Goal: Information Seeking & Learning: Learn about a topic

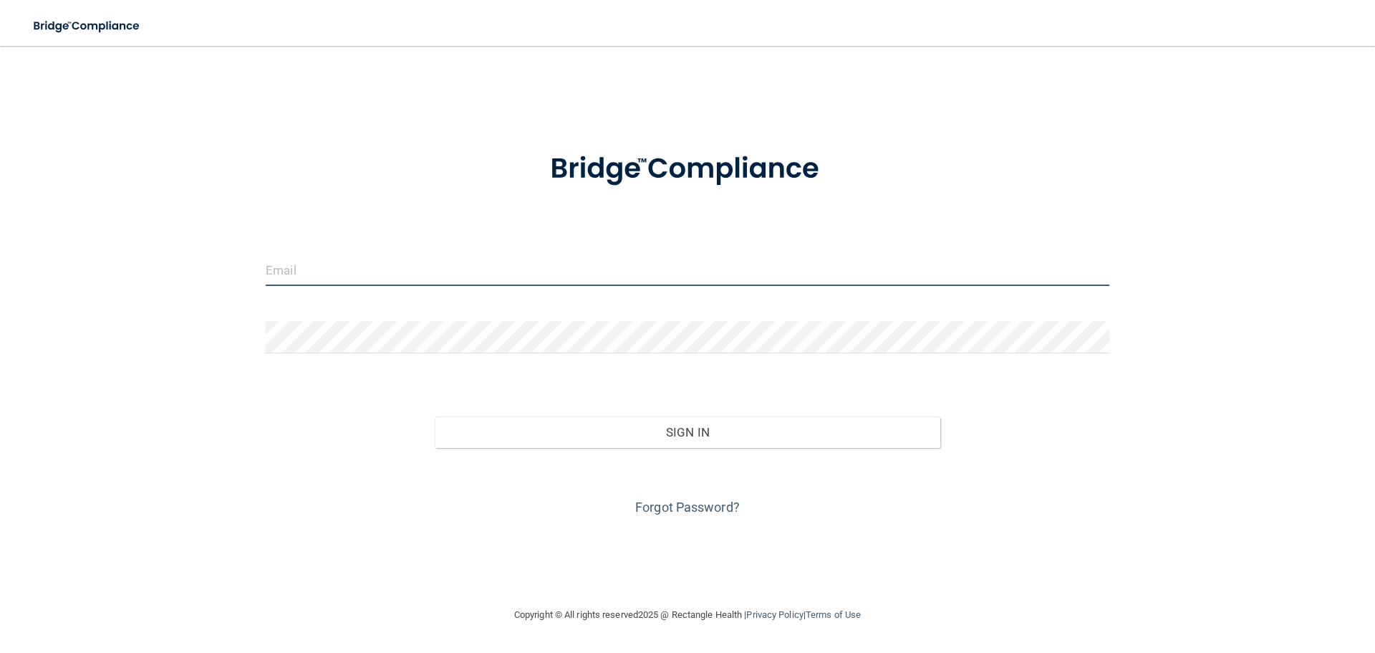
click at [388, 281] on input "email" at bounding box center [688, 270] width 844 height 32
type input "[PERSON_NAME][EMAIL_ADDRESS][PERSON_NAME][DOMAIN_NAME]"
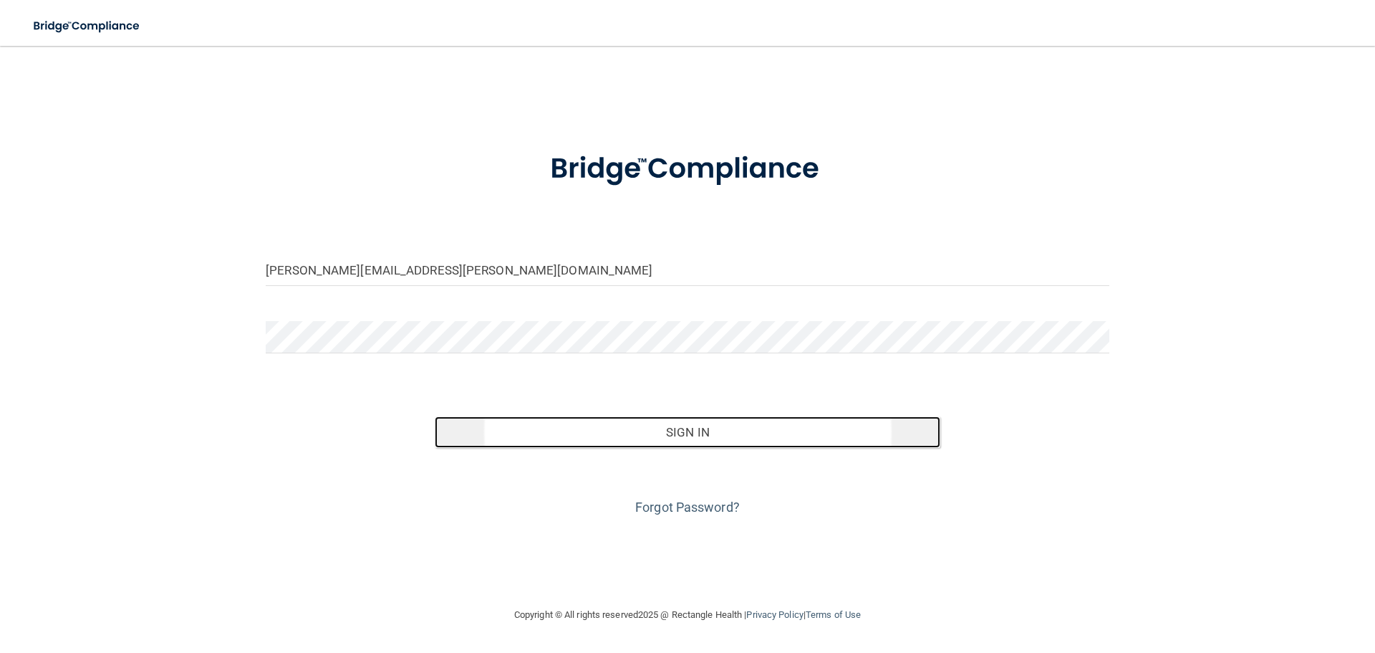
click at [741, 443] on button "Sign In" at bounding box center [688, 432] width 506 height 32
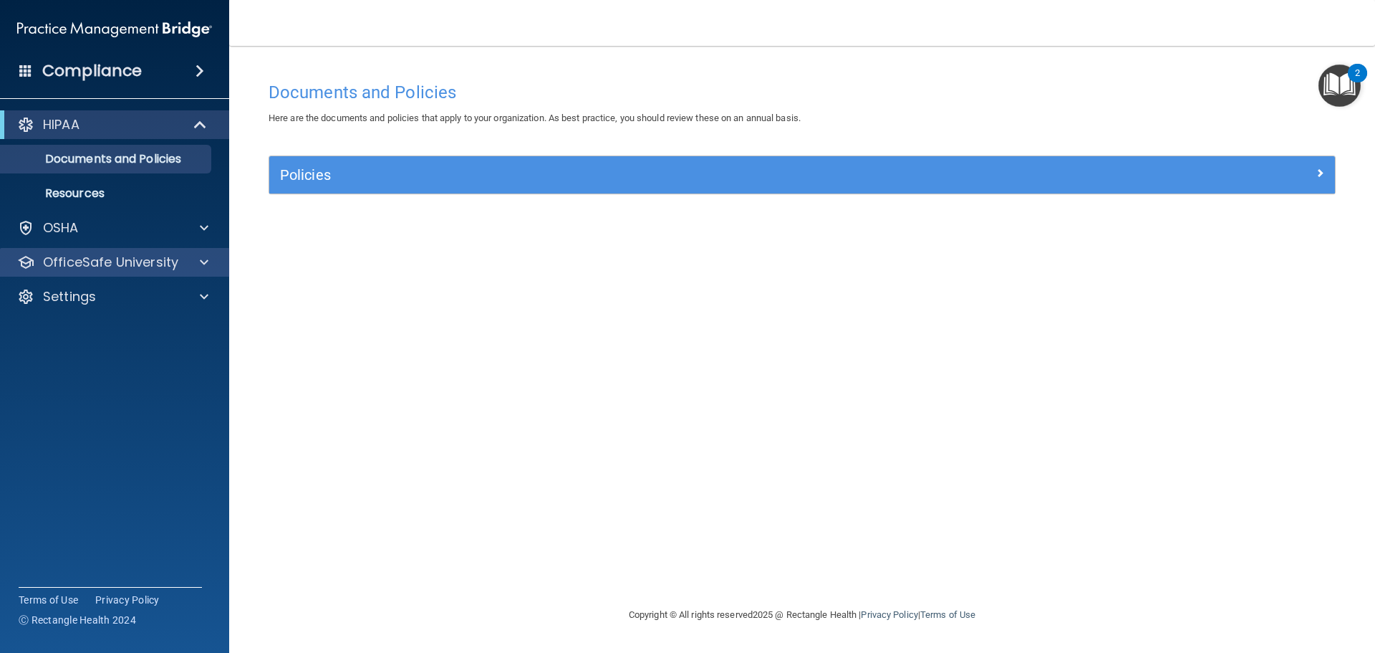
click at [115, 273] on div "OfficeSafe University" at bounding box center [115, 262] width 230 height 29
click at [198, 262] on div at bounding box center [202, 262] width 36 height 17
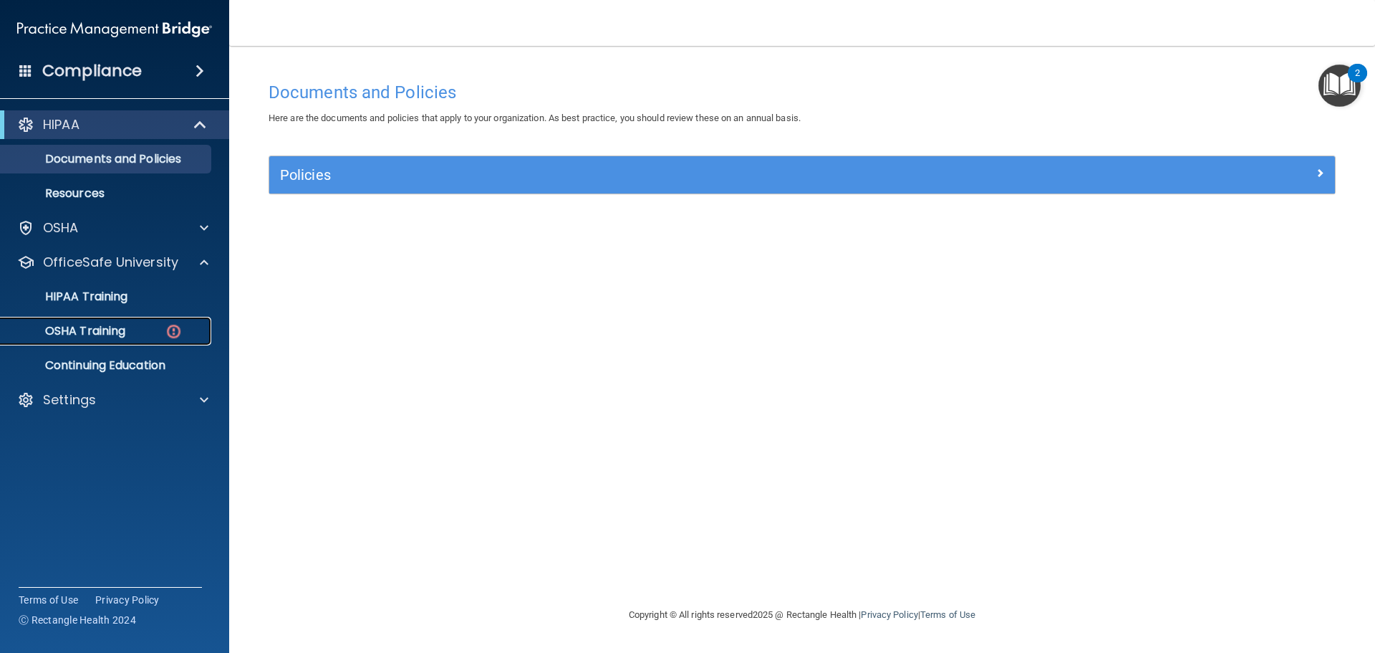
click at [125, 333] on p "OSHA Training" at bounding box center [67, 331] width 116 height 14
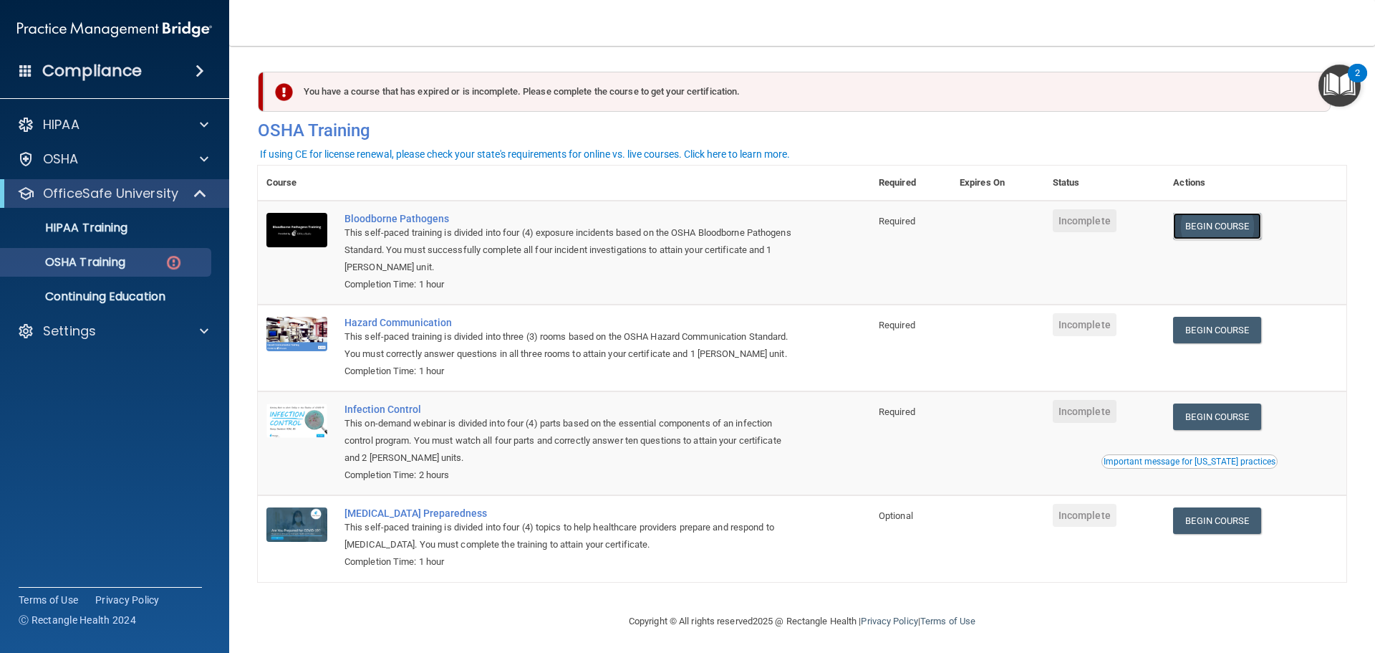
click at [1241, 218] on link "Begin Course" at bounding box center [1216, 226] width 87 height 27
click at [78, 327] on p "Settings" at bounding box center [69, 330] width 53 height 17
click at [62, 394] on p "Sign Out" at bounding box center [107, 400] width 196 height 14
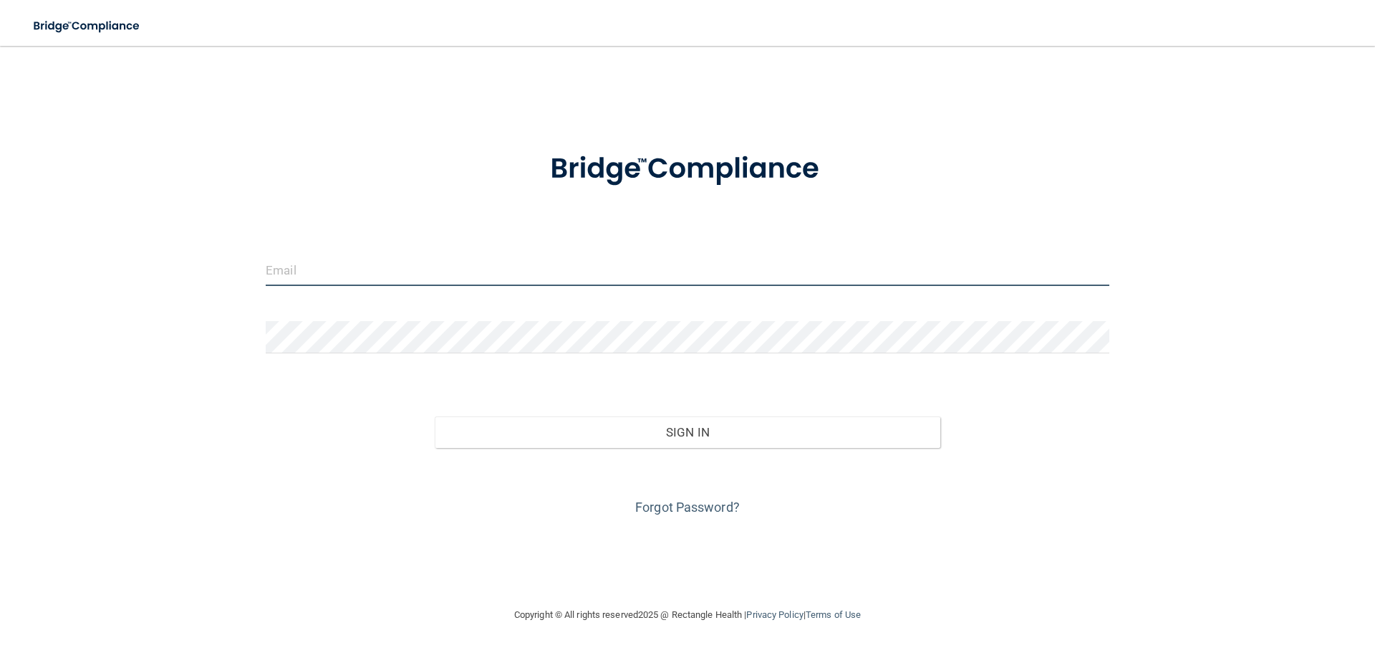
click at [410, 256] on input "email" at bounding box center [688, 270] width 844 height 32
type input "genasciandstigers@gmail.com"
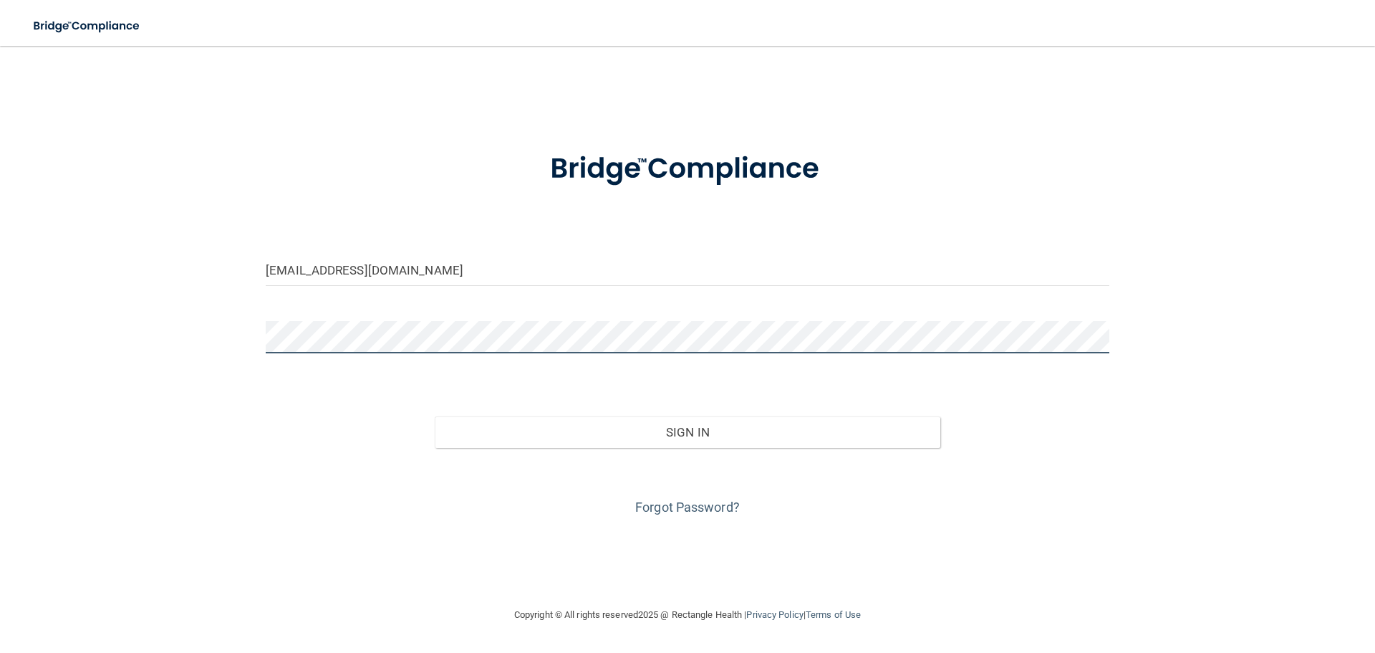
click at [435, 416] on button "Sign In" at bounding box center [688, 432] width 506 height 32
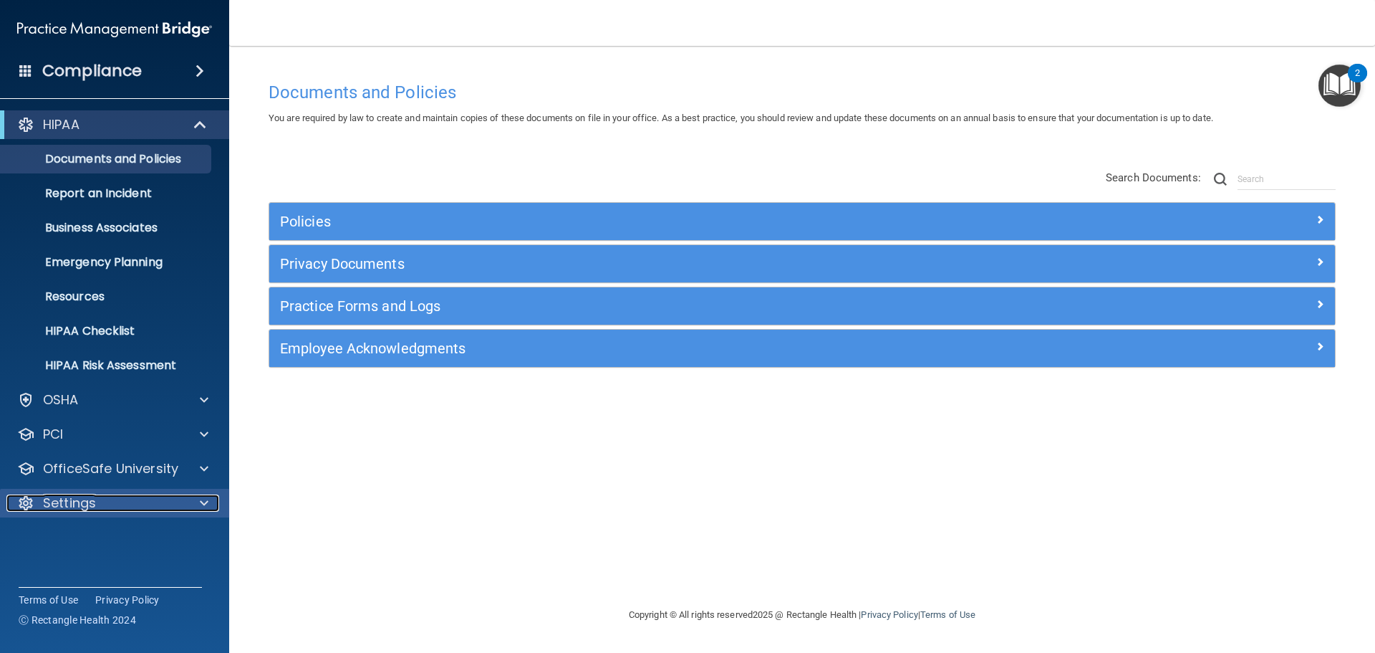
click at [95, 504] on p "Settings" at bounding box center [69, 502] width 53 height 17
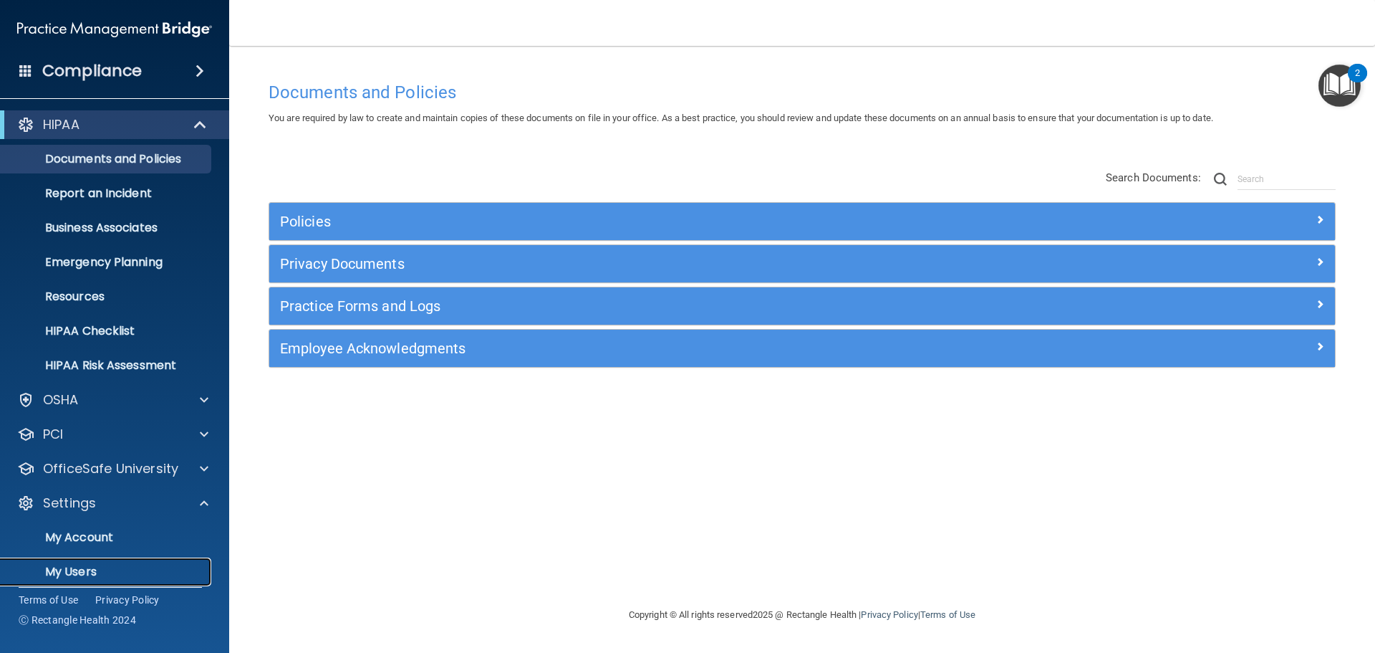
click at [69, 566] on p "My Users" at bounding box center [107, 571] width 196 height 14
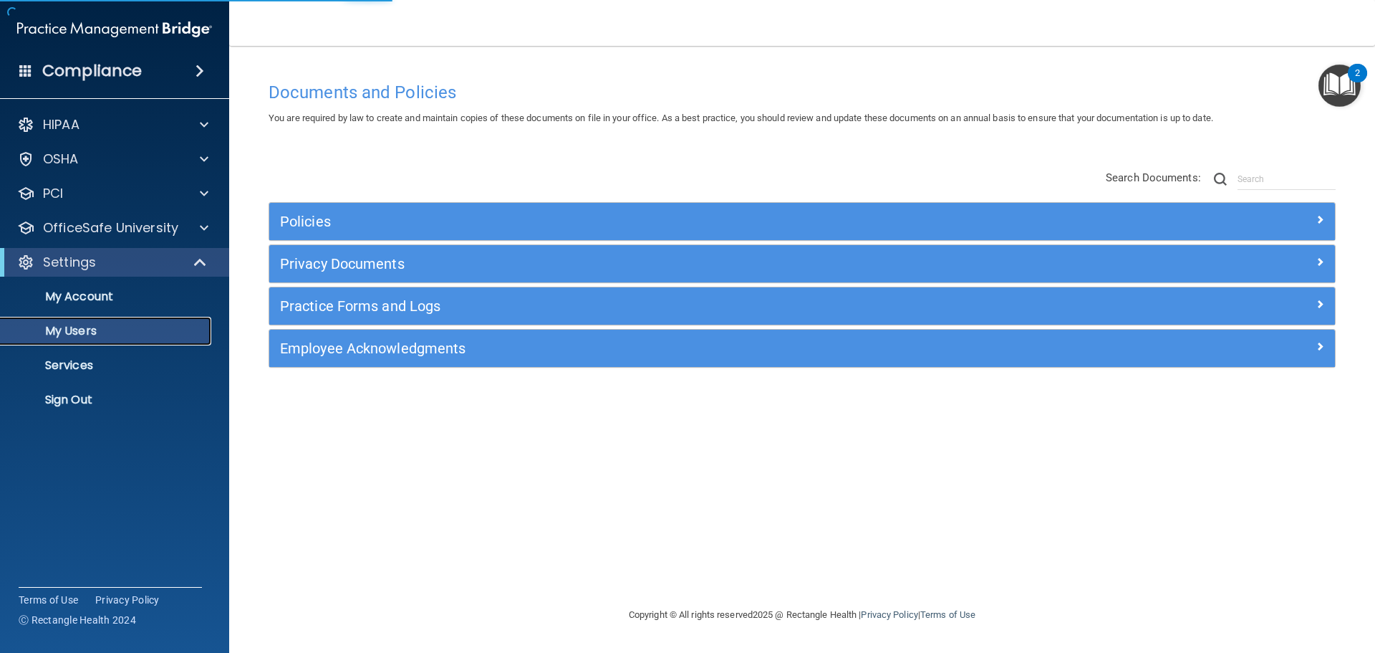
select select "20"
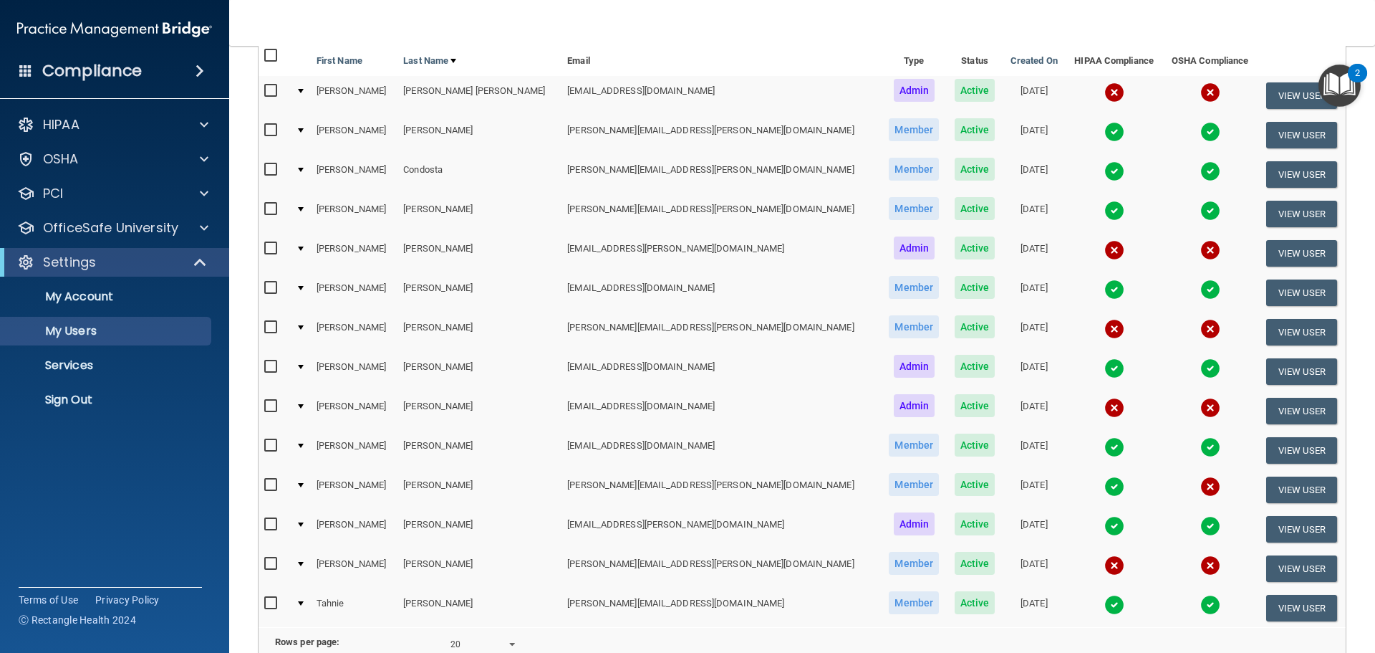
scroll to position [287, 0]
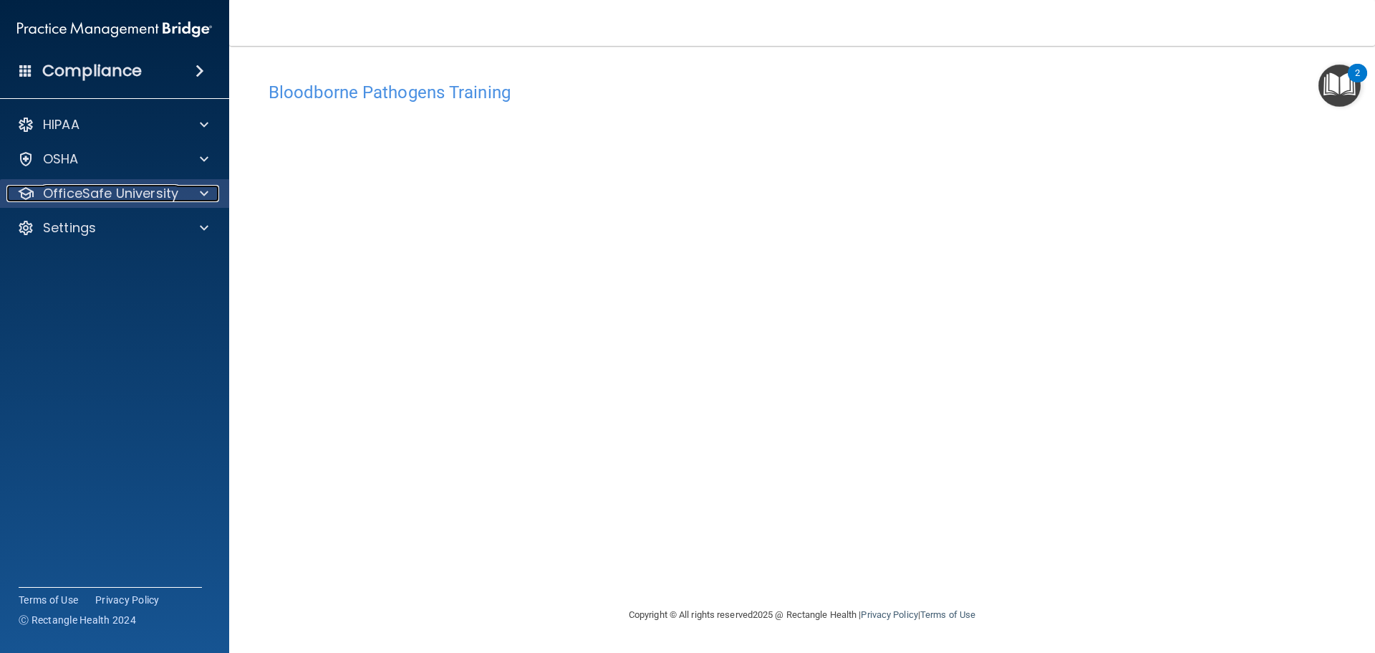
click at [141, 188] on p "OfficeSafe University" at bounding box center [110, 193] width 135 height 17
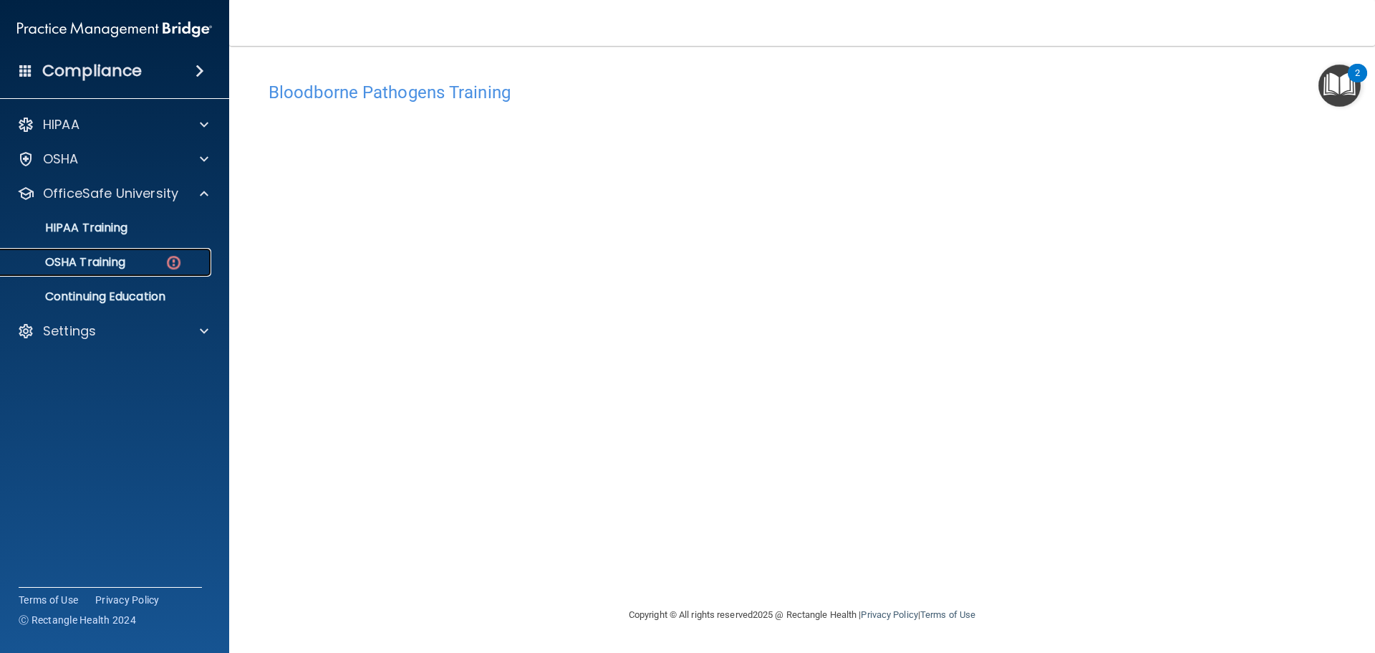
click at [119, 261] on p "OSHA Training" at bounding box center [67, 262] width 116 height 14
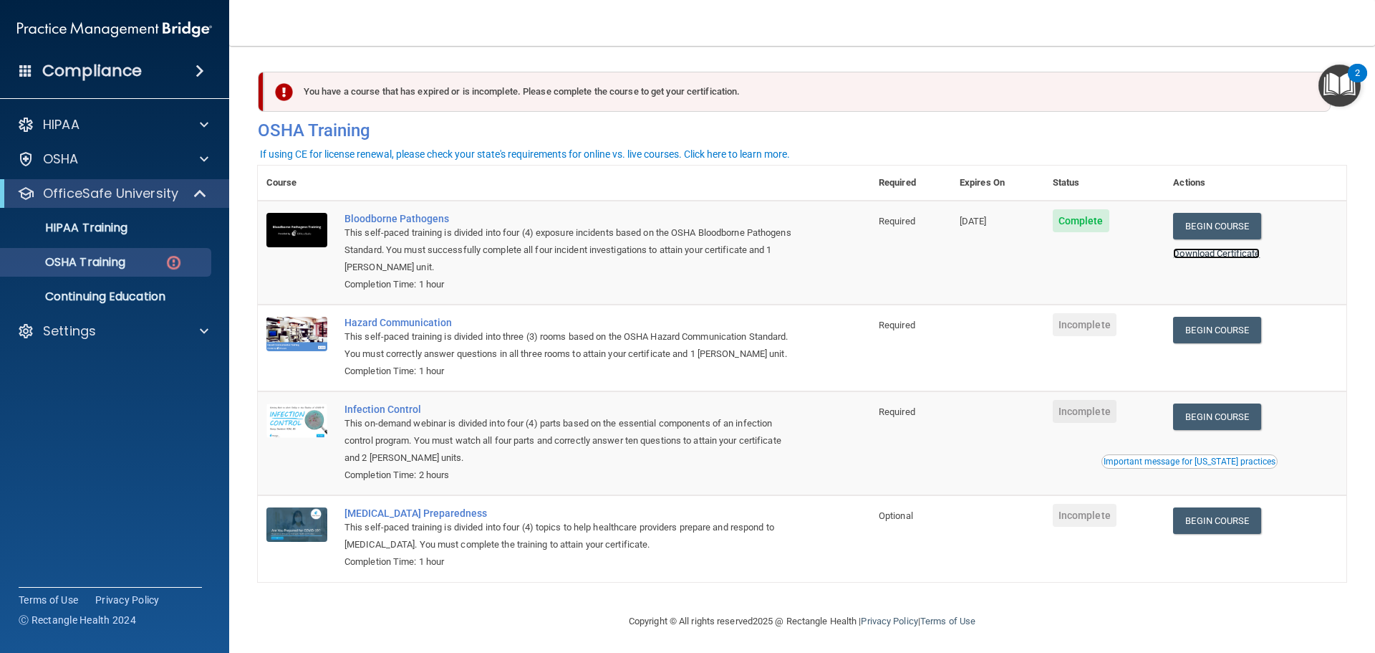
click at [1205, 252] on link "Download Certificate" at bounding box center [1216, 253] width 87 height 11
click at [1210, 333] on link "Begin Course" at bounding box center [1216, 330] width 87 height 27
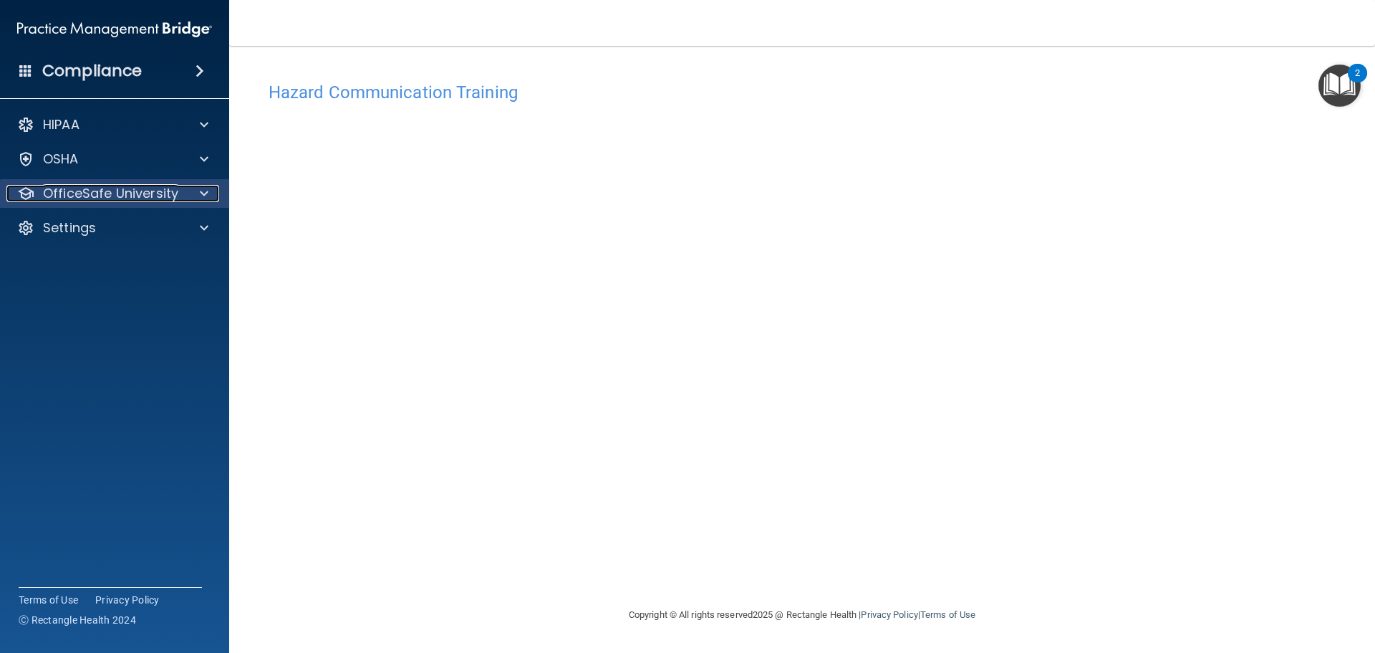
click at [184, 199] on div at bounding box center [202, 193] width 36 height 17
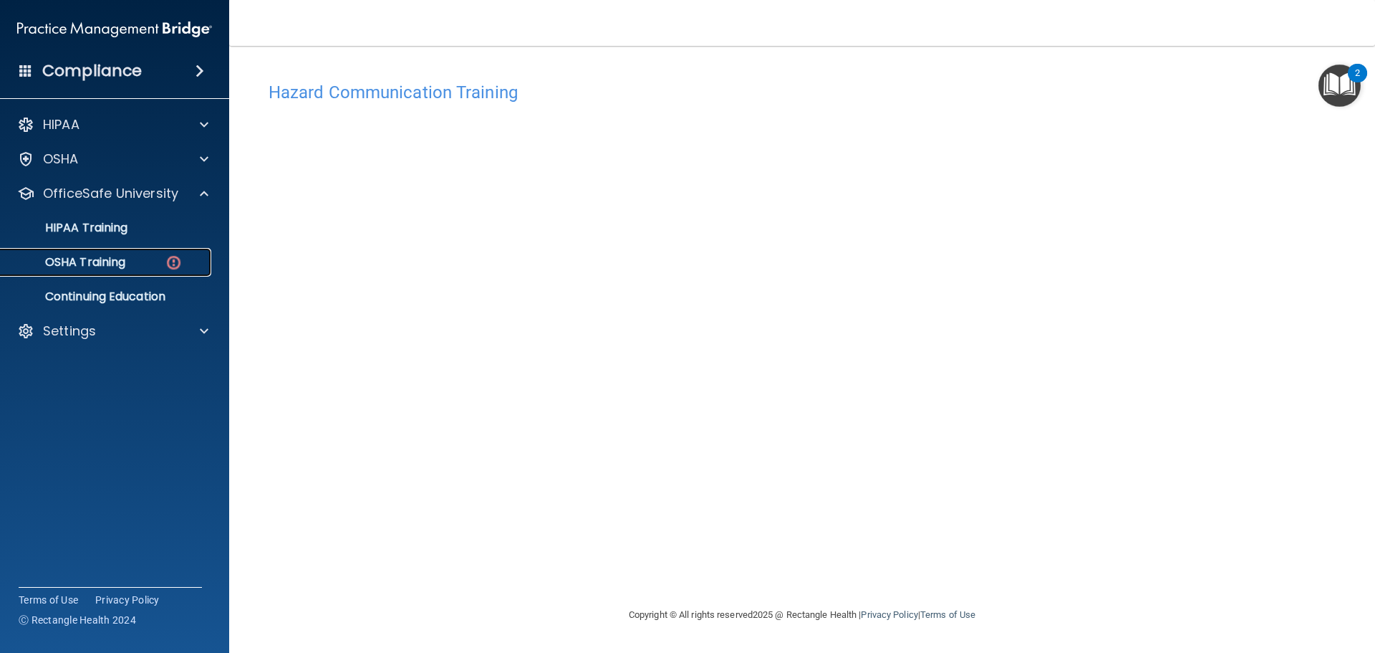
click at [181, 263] on img at bounding box center [174, 263] width 18 height 18
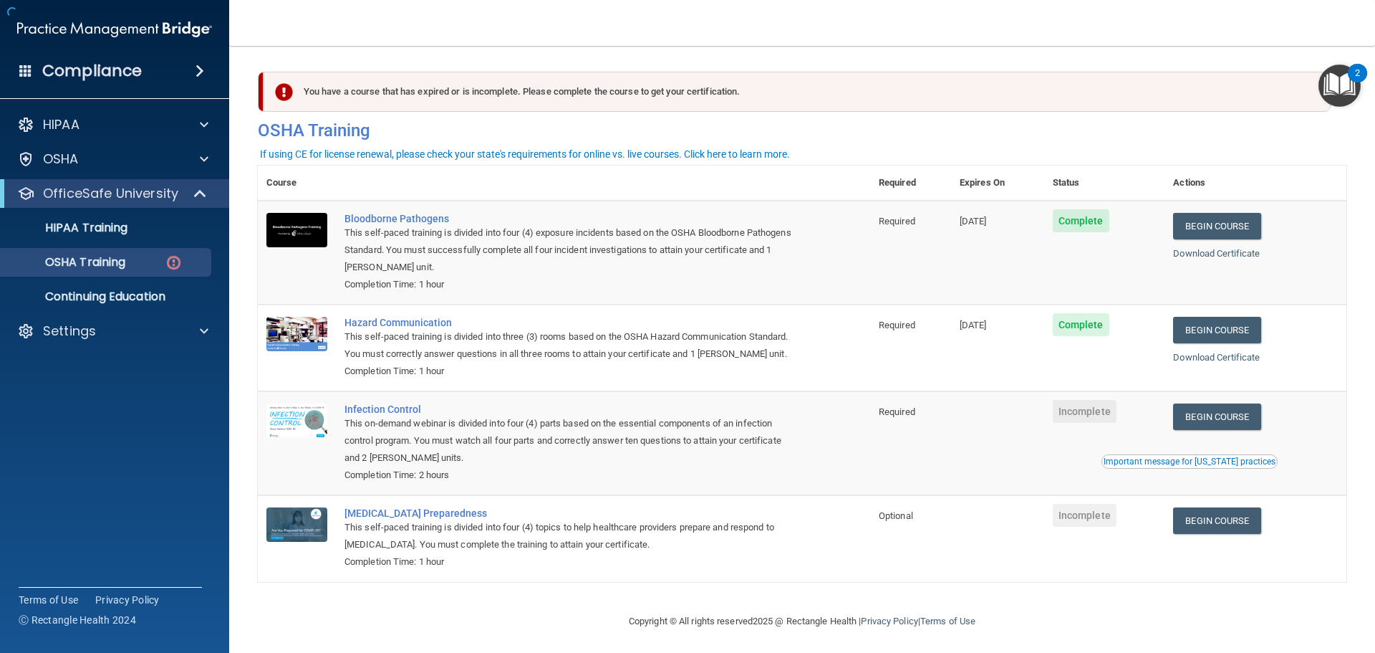
click at [138, 277] on ul "HIPAA Training OSHA Training Continuing Education" at bounding box center [115, 259] width 259 height 103
click at [1193, 353] on link "Download Certificate" at bounding box center [1216, 357] width 87 height 11
click at [1212, 410] on link "Begin Course" at bounding box center [1216, 416] width 87 height 27
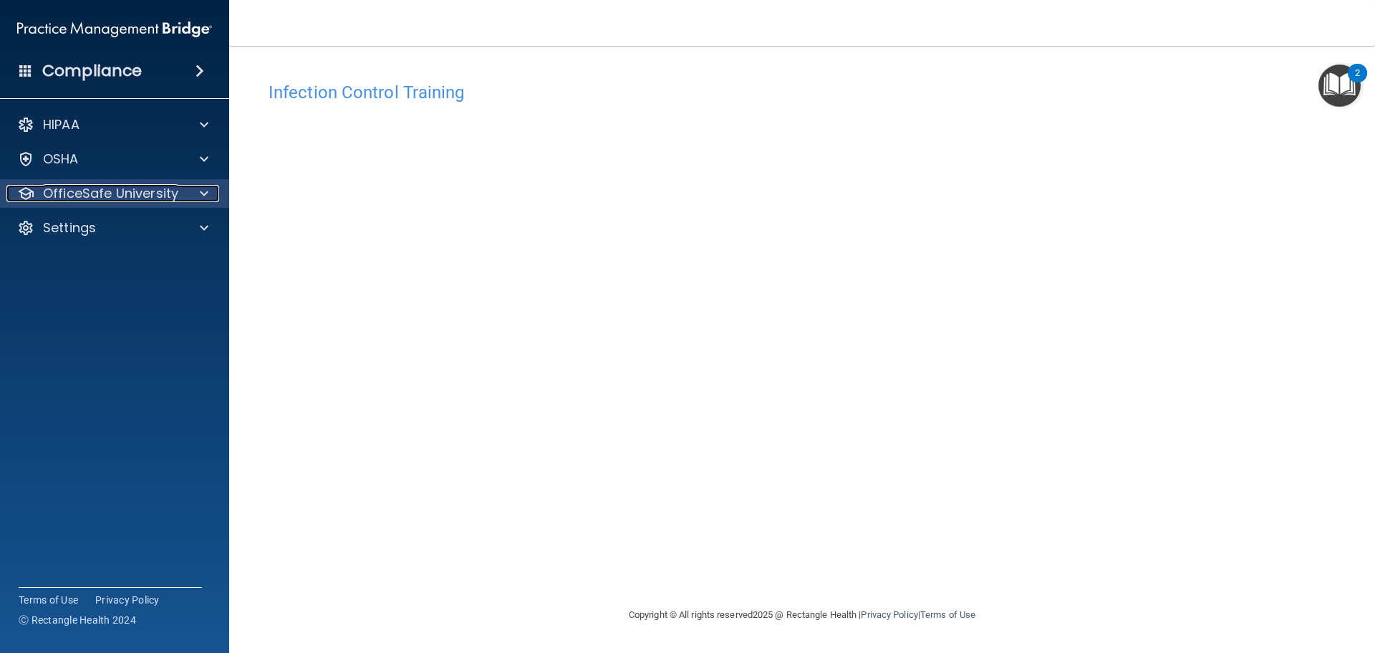
click at [165, 195] on p "OfficeSafe University" at bounding box center [110, 193] width 135 height 17
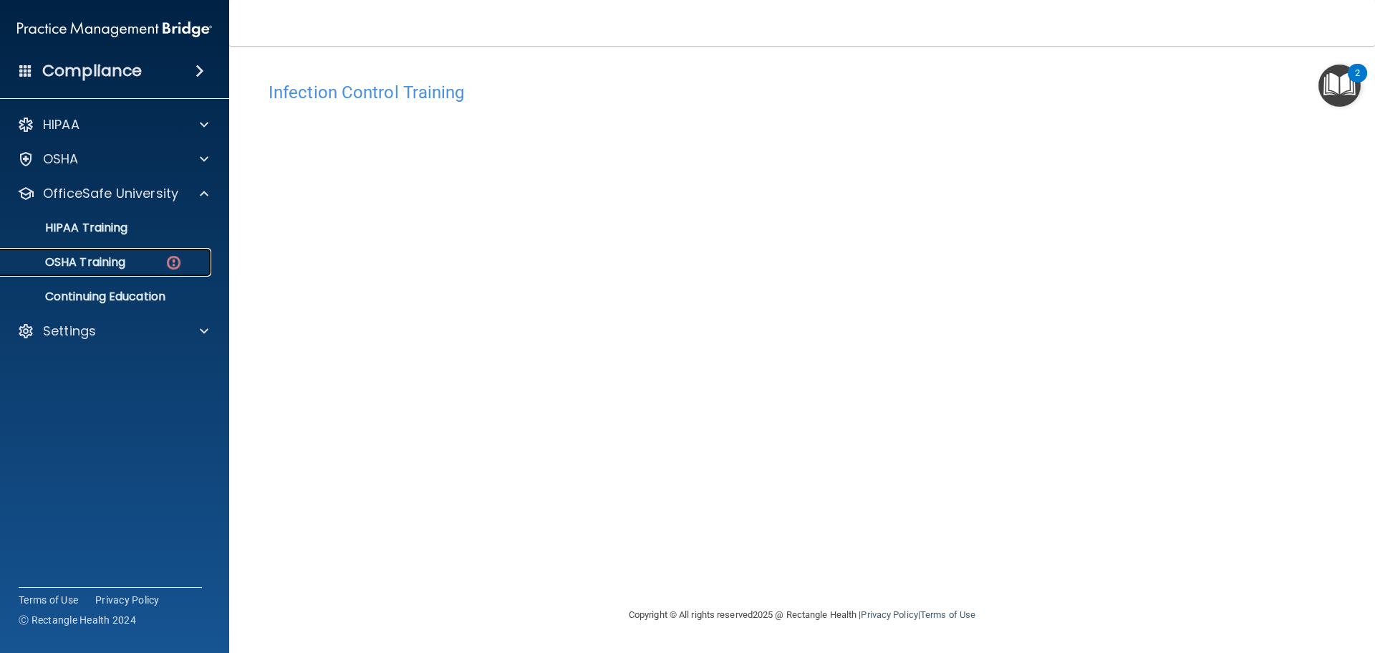
click at [173, 255] on img at bounding box center [174, 263] width 18 height 18
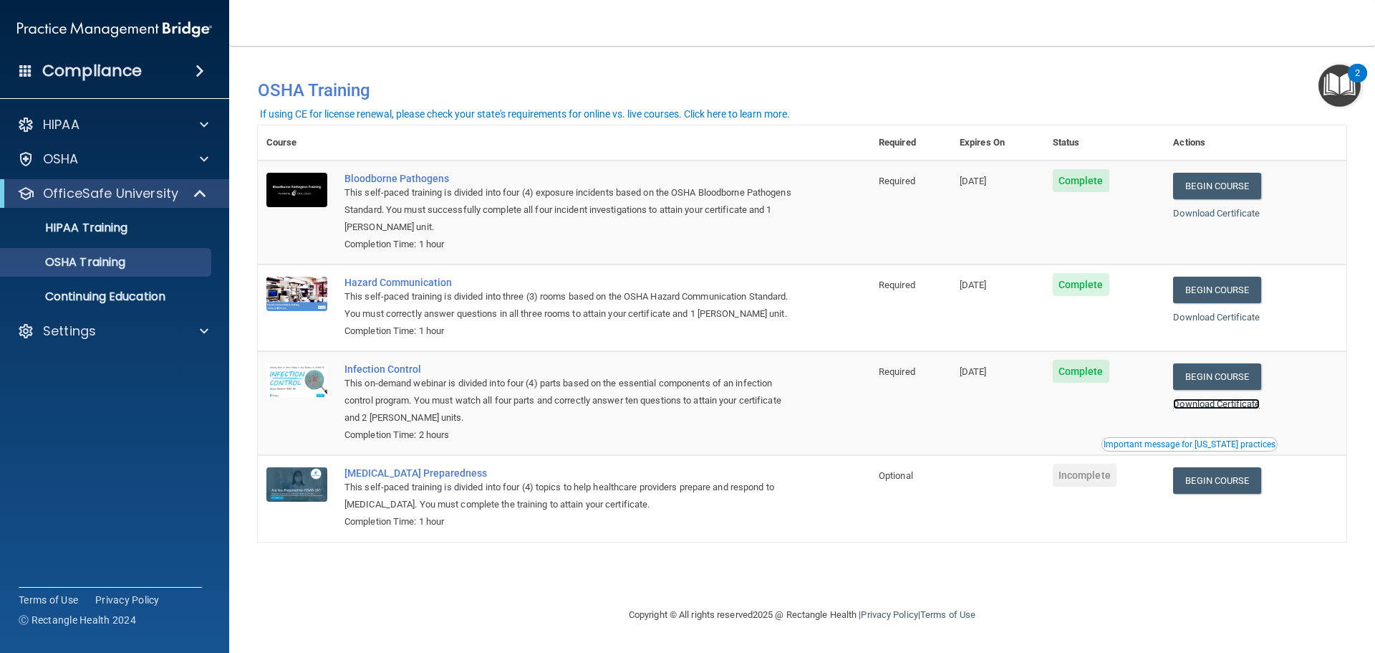
click at [1207, 400] on link "Download Certificate" at bounding box center [1216, 403] width 87 height 11
